Goal: Information Seeking & Learning: Check status

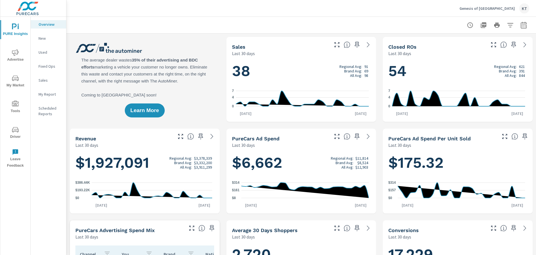
scroll to position [0, 0]
click at [12, 82] on span "My Market" at bounding box center [15, 82] width 27 height 14
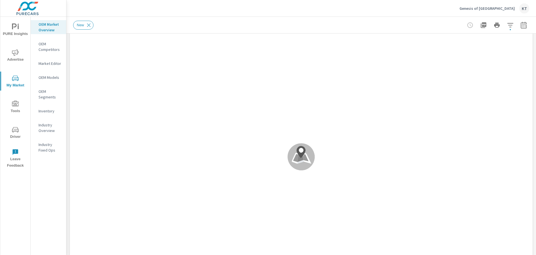
scroll to position [0, 0]
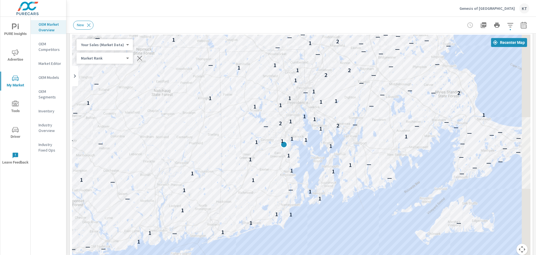
drag, startPoint x: 308, startPoint y: 184, endPoint x: 285, endPoint y: 177, distance: 23.7
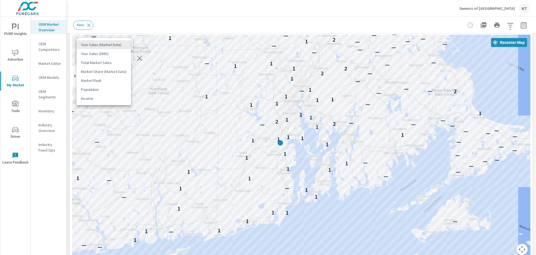
click at [108, 47] on body "PURE Insights Advertise My Market Tools Driver Leave Feedback OEM Market Overvi…" at bounding box center [268, 127] width 536 height 255
click at [108, 47] on li "Your Sales (Market Data)" at bounding box center [103, 44] width 54 height 9
click at [88, 23] on icon at bounding box center [89, 25] width 6 height 6
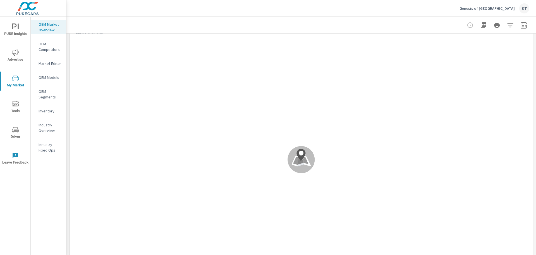
scroll to position [0, 0]
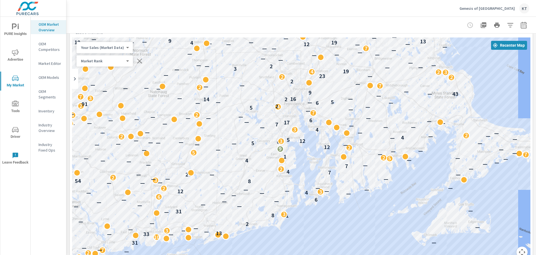
click at [17, 60] on span "Advertise" at bounding box center [15, 56] width 27 height 14
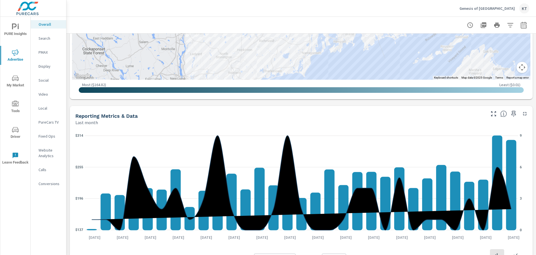
scroll to position [361, 0]
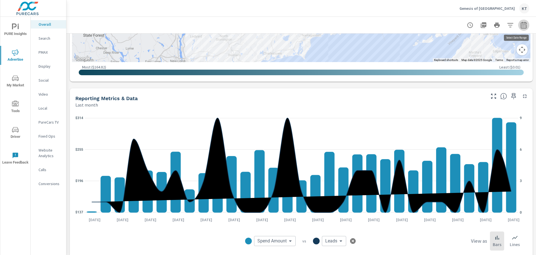
click at [520, 27] on icon "button" at bounding box center [523, 25] width 7 height 7
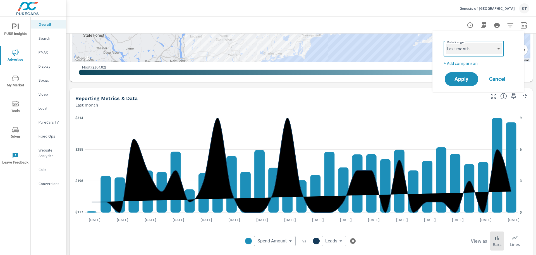
click at [471, 50] on select "Custom [DATE] Last week Last 7 days Last 14 days Last 30 days Last 45 days Last…" at bounding box center [474, 48] width 56 height 11
click at [446, 43] on select "Custom [DATE] Last week Last 7 days Last 14 days Last 30 days Last 45 days Last…" at bounding box center [474, 48] width 56 height 11
select select "custom"
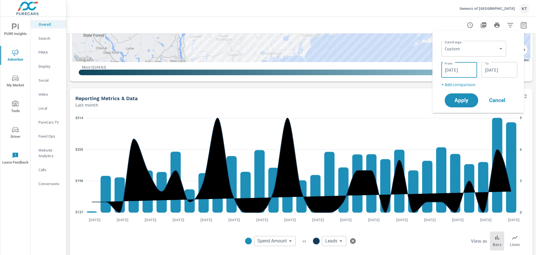
click at [445, 69] on input "[DATE]" at bounding box center [458, 69] width 31 height 11
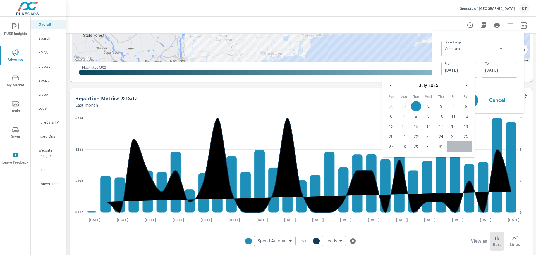
click at [390, 85] on icon "button" at bounding box center [389, 85] width 3 height 2
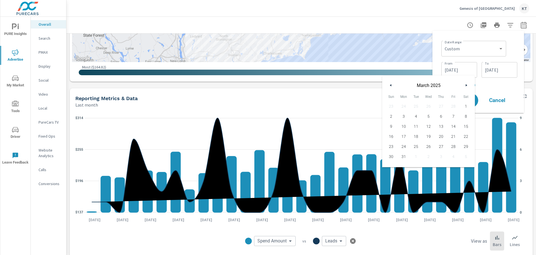
click at [390, 85] on icon "button" at bounding box center [389, 85] width 3 height 2
click at [429, 107] on span "1" at bounding box center [428, 105] width 13 height 7
type input "[DATE]"
click at [429, 107] on span "1" at bounding box center [428, 105] width 13 height 7
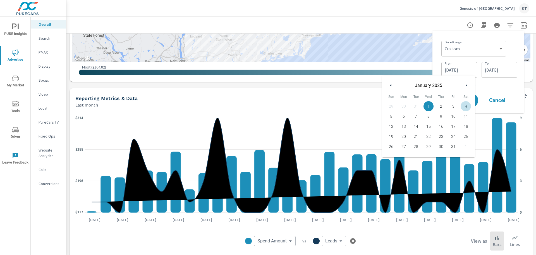
click at [488, 84] on p "+ Add comparison" at bounding box center [479, 84] width 76 height 7
select select "Previous period"
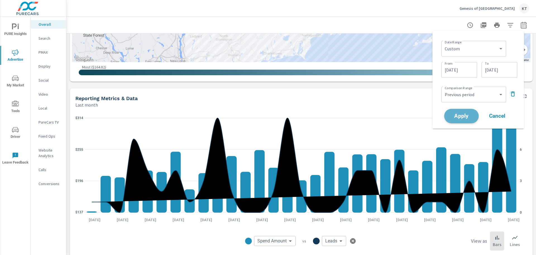
click at [459, 118] on span "Apply" at bounding box center [461, 115] width 23 height 5
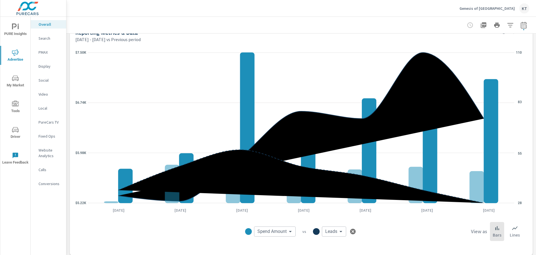
scroll to position [553, 0]
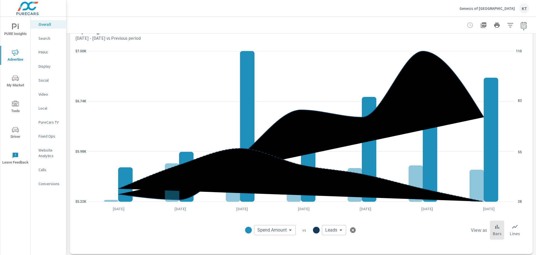
click at [450, 45] on div "$5.22K $5.98K $6.74K $7.50K 28 55 83 110 [DATE] [DATE] [DATE] [DATE] [DATE] [DA…" at bounding box center [301, 147] width 458 height 208
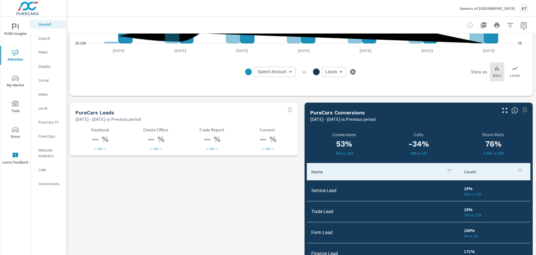
scroll to position [762, 0]
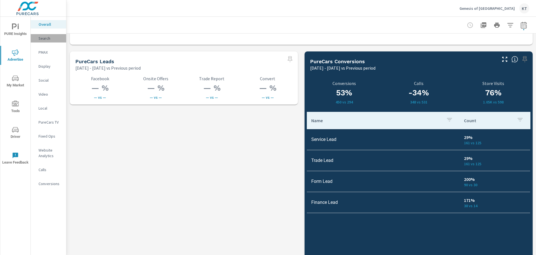
click at [45, 36] on p "Search" at bounding box center [50, 38] width 23 height 6
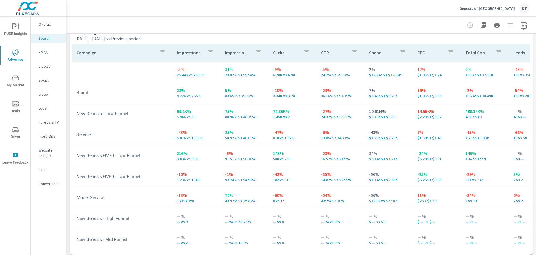
scroll to position [554, 0]
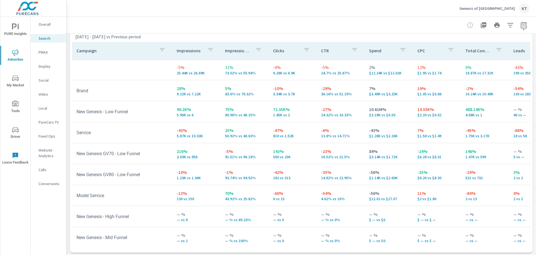
click at [234, 51] on p "Impression Share" at bounding box center [238, 51] width 26 height 6
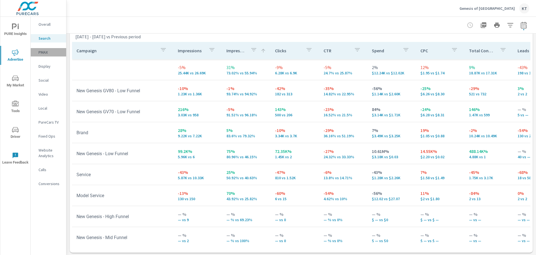
click at [43, 54] on p "PMAX" at bounding box center [50, 52] width 23 height 6
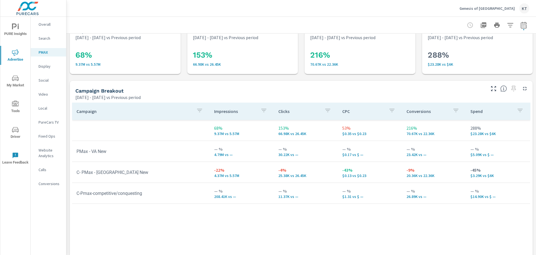
scroll to position [15, 0]
click at [15, 86] on span "My Market" at bounding box center [15, 82] width 27 height 14
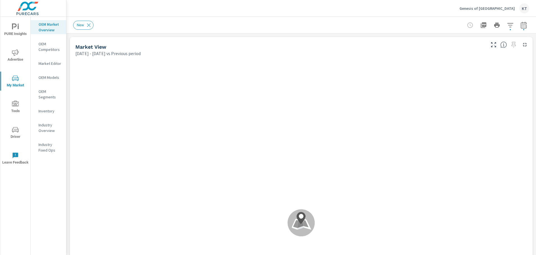
scroll to position [0, 0]
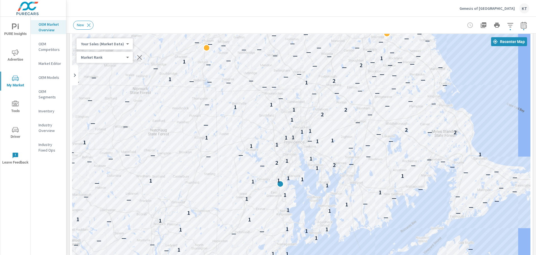
scroll to position [11, 0]
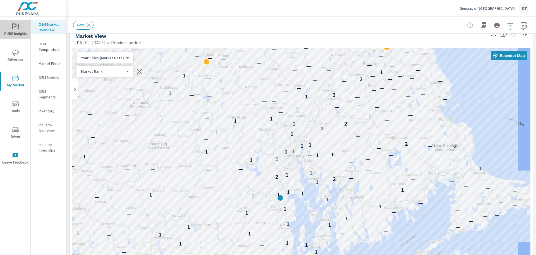
click at [13, 34] on span "PURE Insights" at bounding box center [15, 30] width 27 height 14
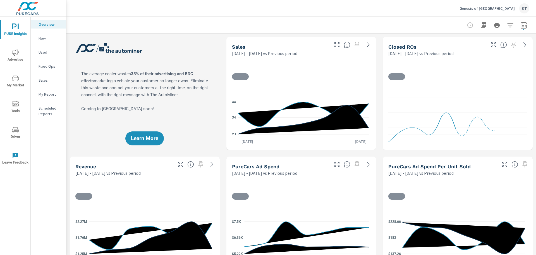
scroll to position [0, 0]
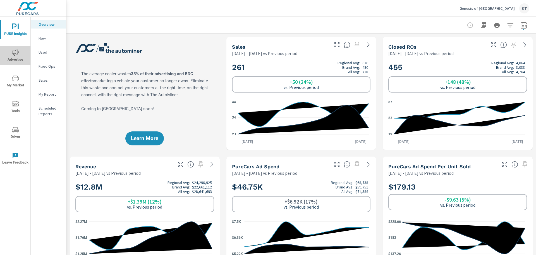
click at [16, 53] on icon "nav menu" at bounding box center [15, 52] width 7 height 7
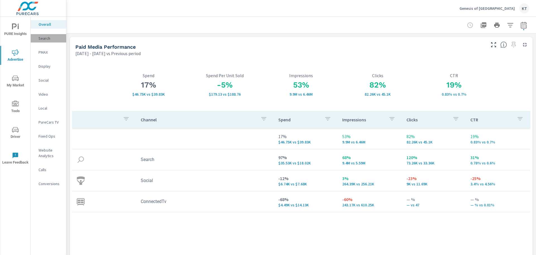
click at [44, 37] on p "Search" at bounding box center [50, 38] width 23 height 6
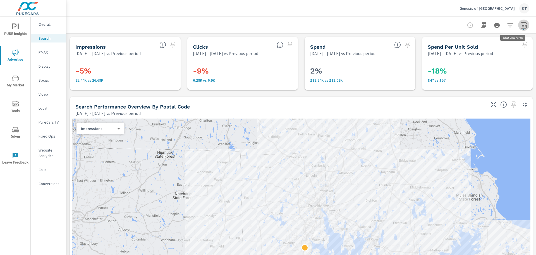
click at [520, 24] on icon "button" at bounding box center [523, 25] width 7 height 7
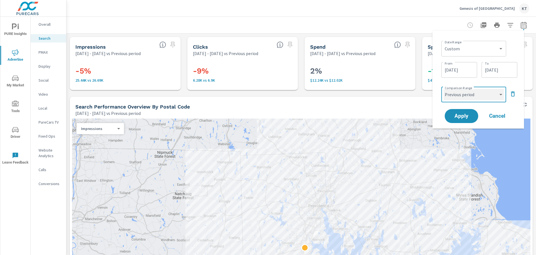
click at [501, 93] on select "Custom Previous period Previous month Previous year" at bounding box center [473, 94] width 60 height 11
click at [443, 89] on select "Custom Previous period Previous month Previous year" at bounding box center [473, 94] width 60 height 11
select select "custom"
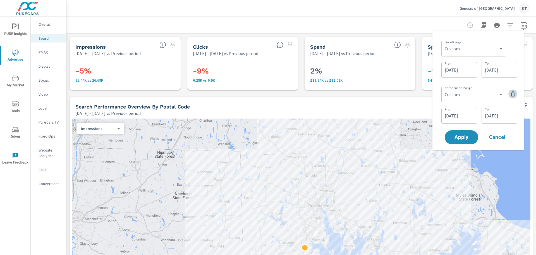
click at [512, 95] on icon "button" at bounding box center [512, 93] width 7 height 7
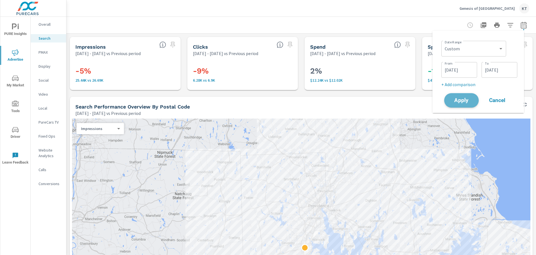
click at [460, 100] on span "Apply" at bounding box center [461, 100] width 23 height 5
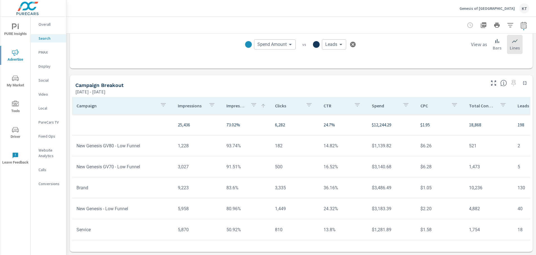
scroll to position [374, 0]
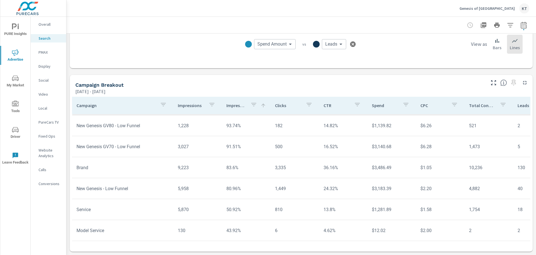
scroll to position [26, 0]
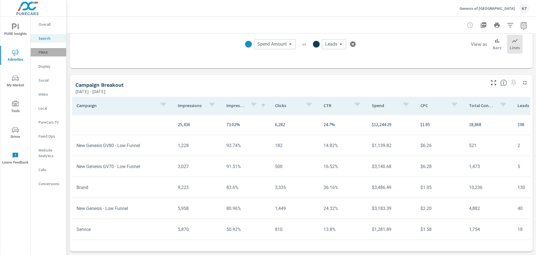
click at [39, 49] on div "PMAX" at bounding box center [48, 52] width 35 height 8
